Goal: Information Seeking & Learning: Learn about a topic

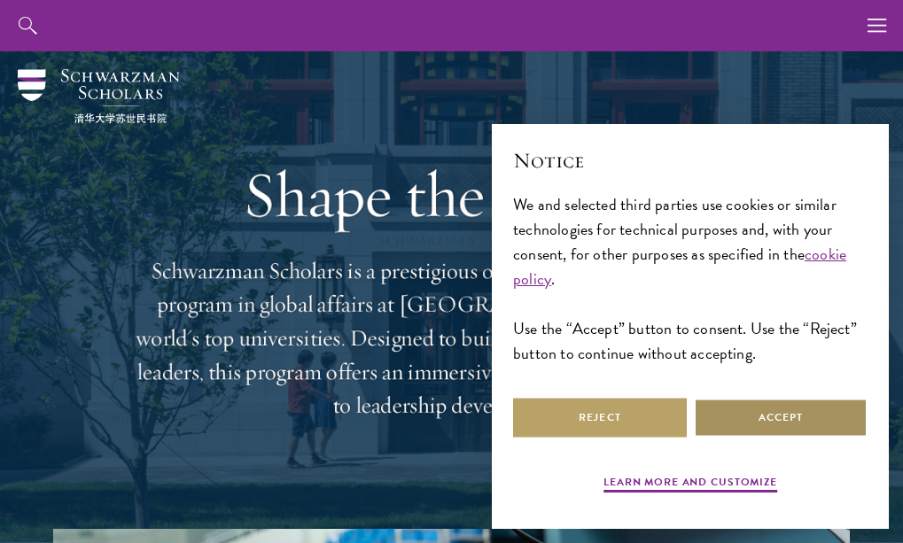
click at [728, 413] on button "Accept" at bounding box center [781, 418] width 174 height 40
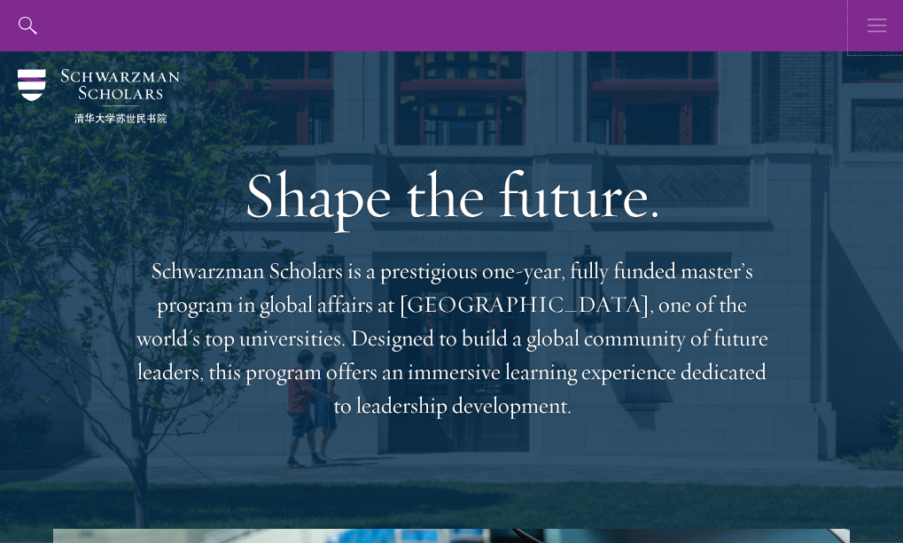
click at [875, 26] on use "button" at bounding box center [877, 25] width 19 height 13
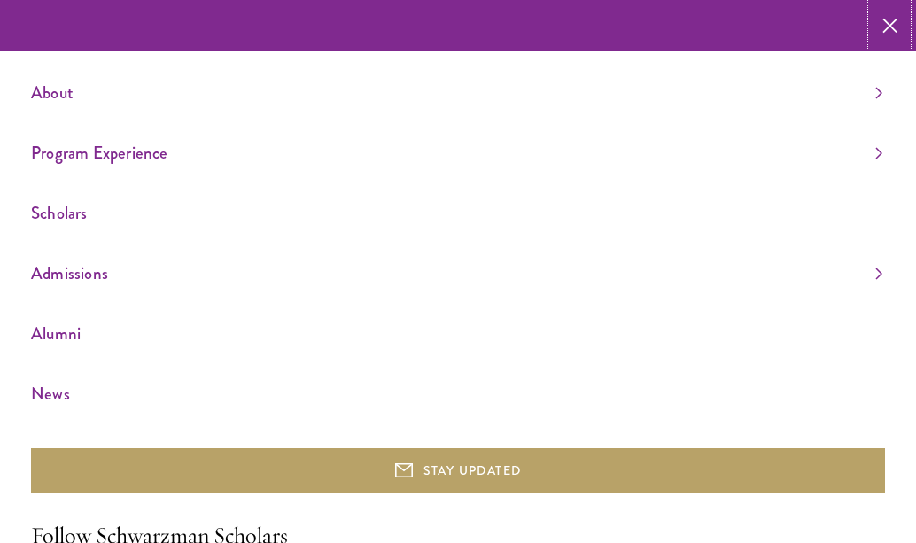
click at [895, 35] on icon "button" at bounding box center [890, 25] width 15 height 51
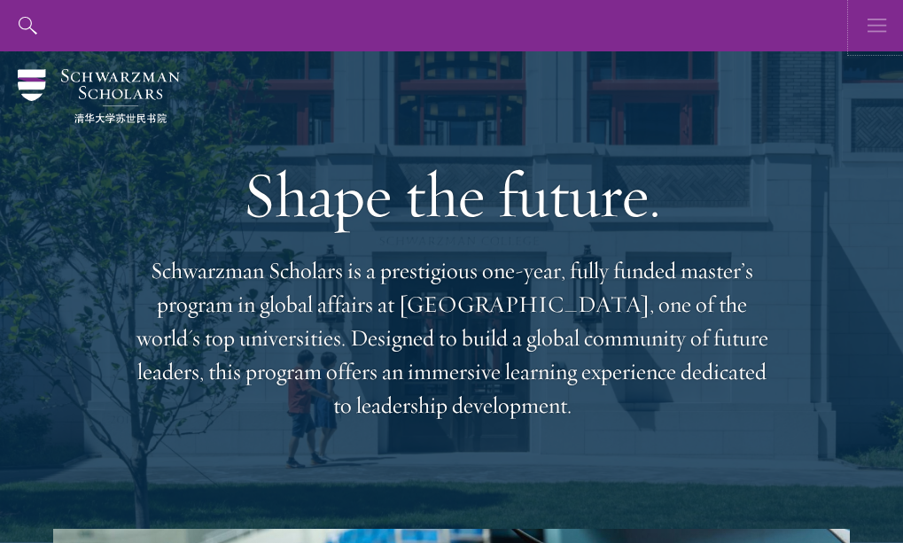
click at [874, 41] on icon "button" at bounding box center [877, 25] width 19 height 51
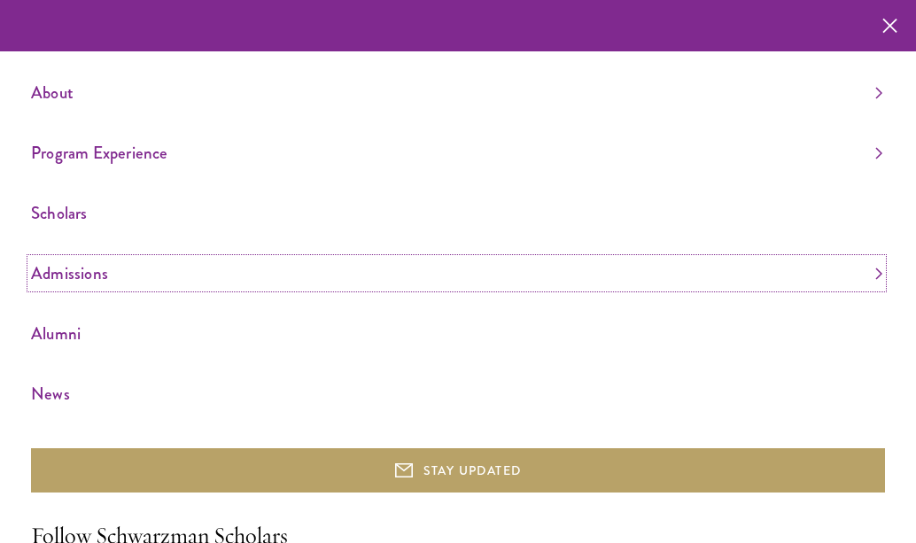
click at [46, 275] on link "Admissions" at bounding box center [457, 273] width 852 height 29
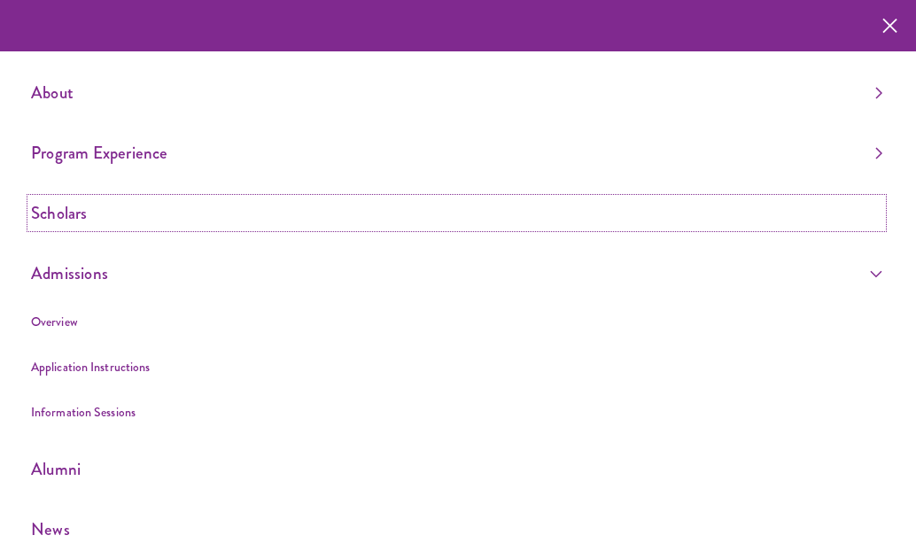
click at [91, 211] on link "Scholars" at bounding box center [457, 213] width 852 height 29
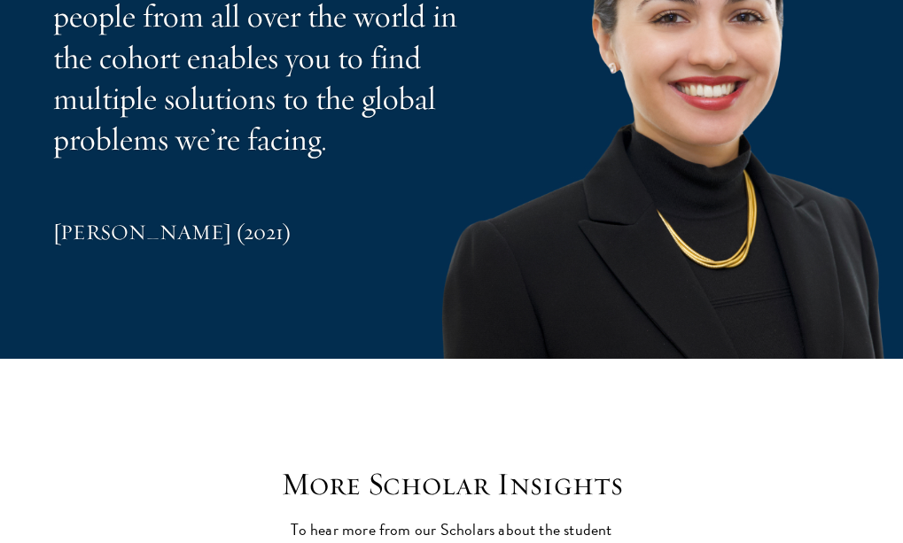
scroll to position [4364, 0]
